Goal: Navigation & Orientation: Find specific page/section

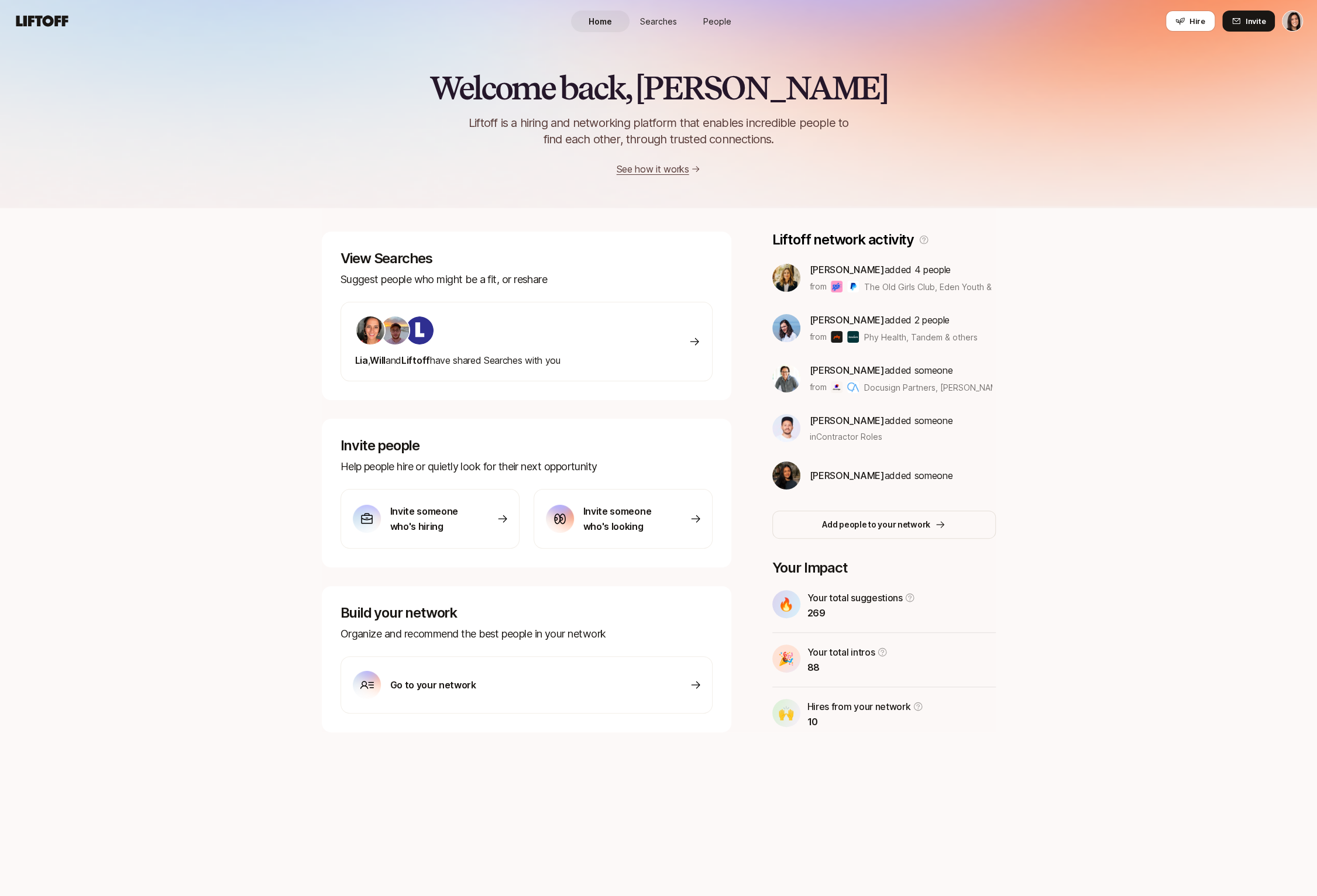
click at [656, 22] on span "Searches" at bounding box center [658, 21] width 37 height 13
